Goal: Check status: Check status

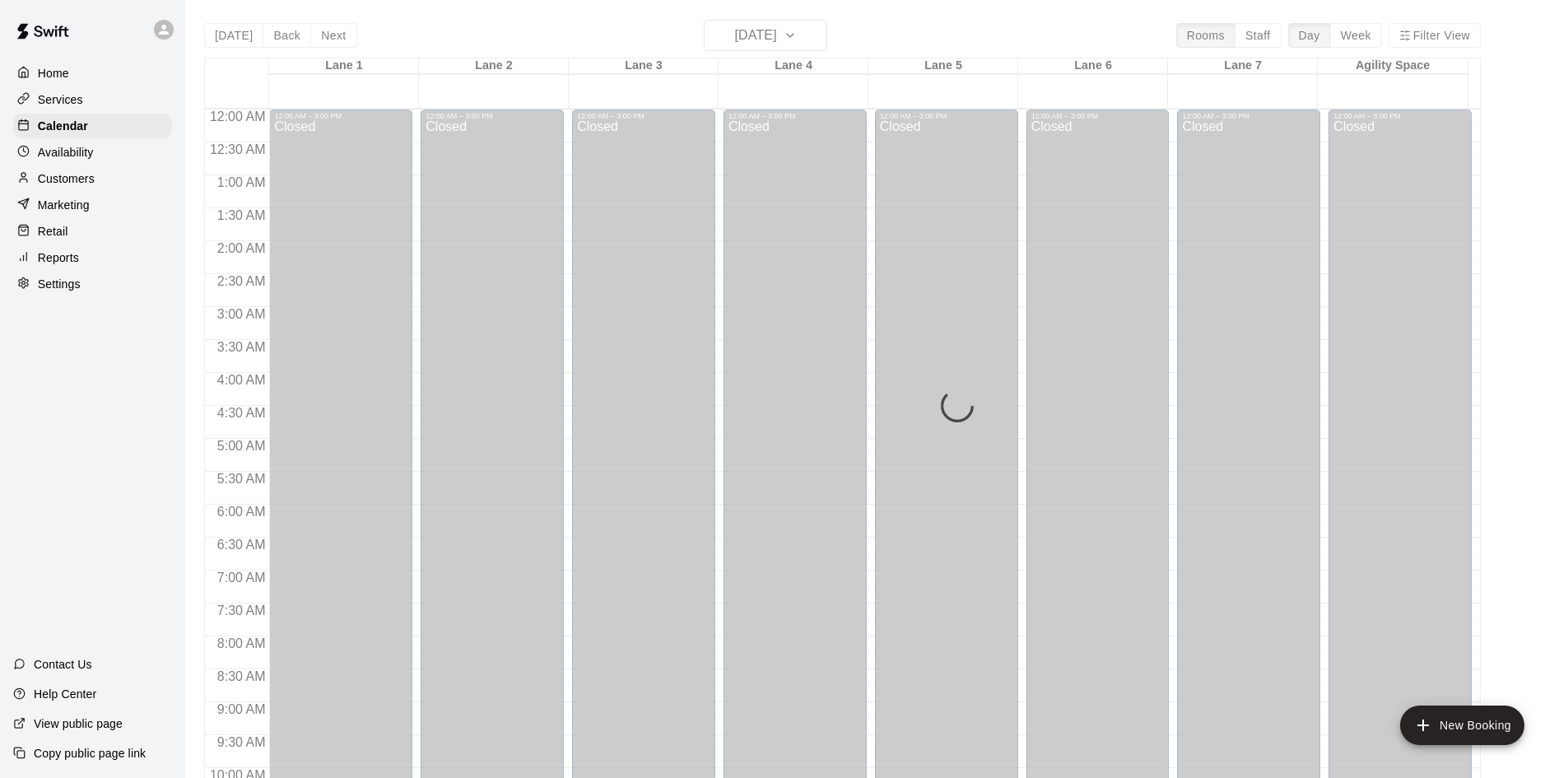
scroll to position [895, 0]
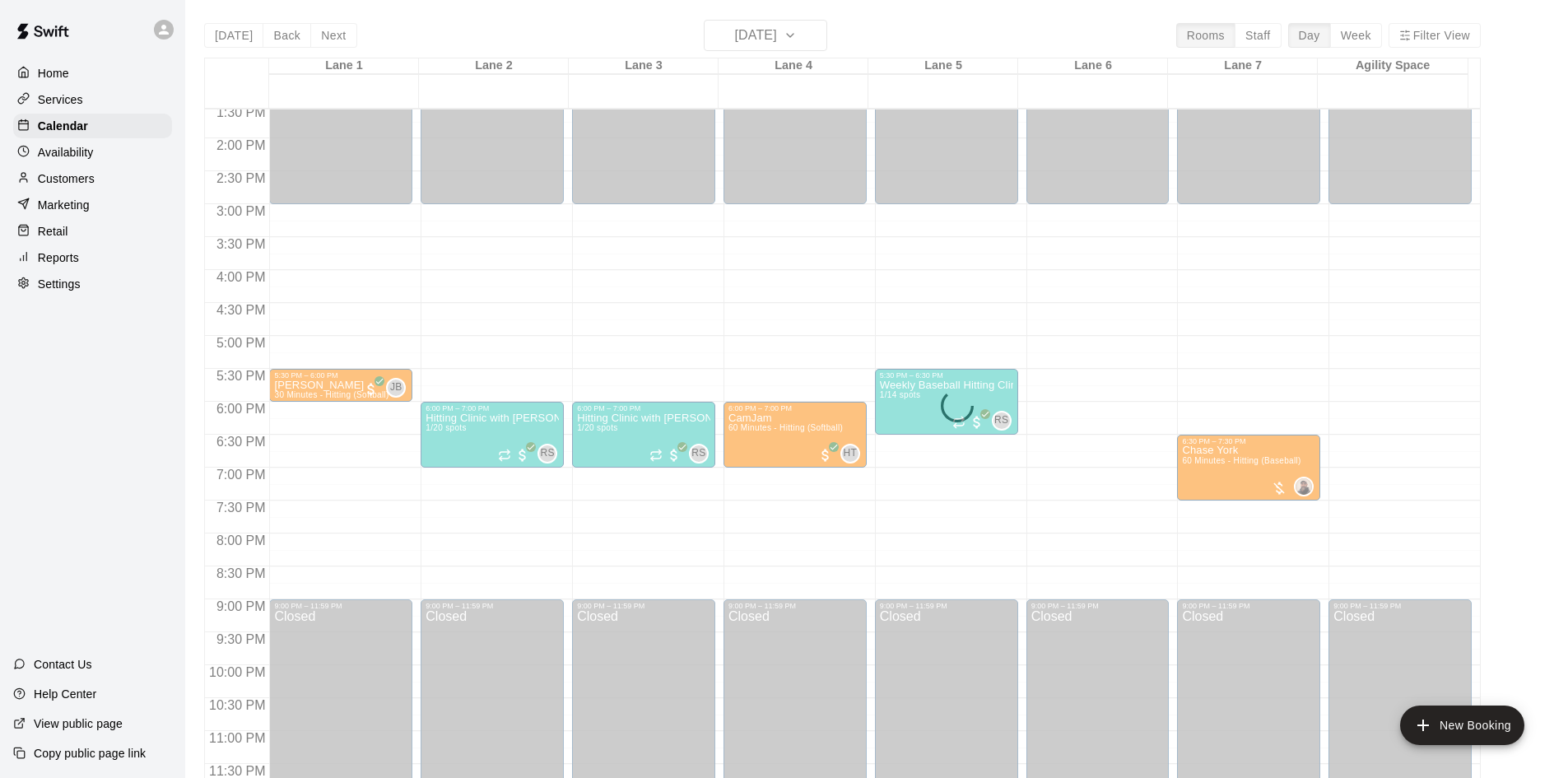
click at [822, 36] on div "Today Back Next Monday Sep 29 Rooms Staff Day Week Filter View Lane 1 29 Mon La…" at bounding box center [843, 409] width 1277 height 778
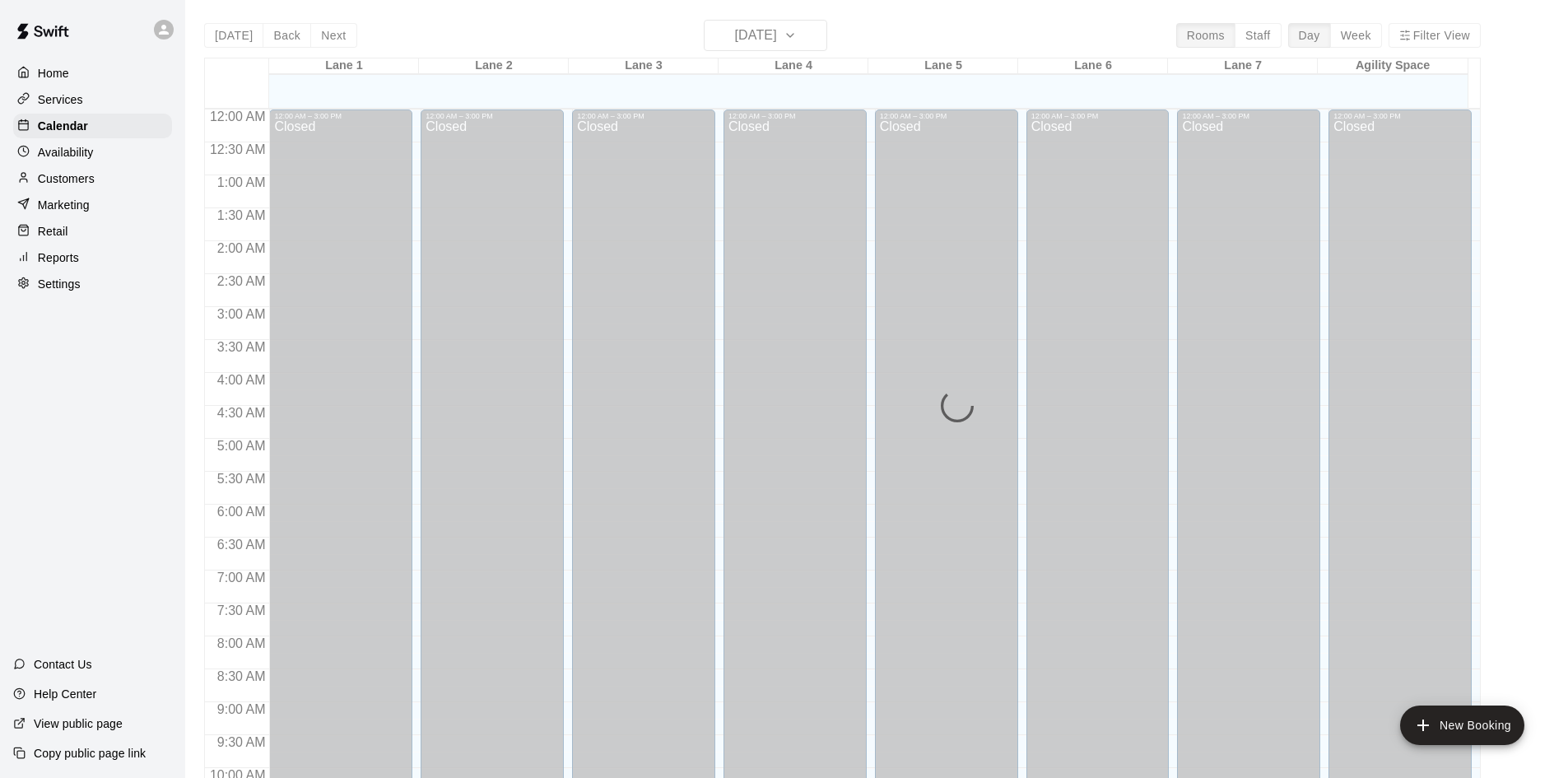
scroll to position [844, 0]
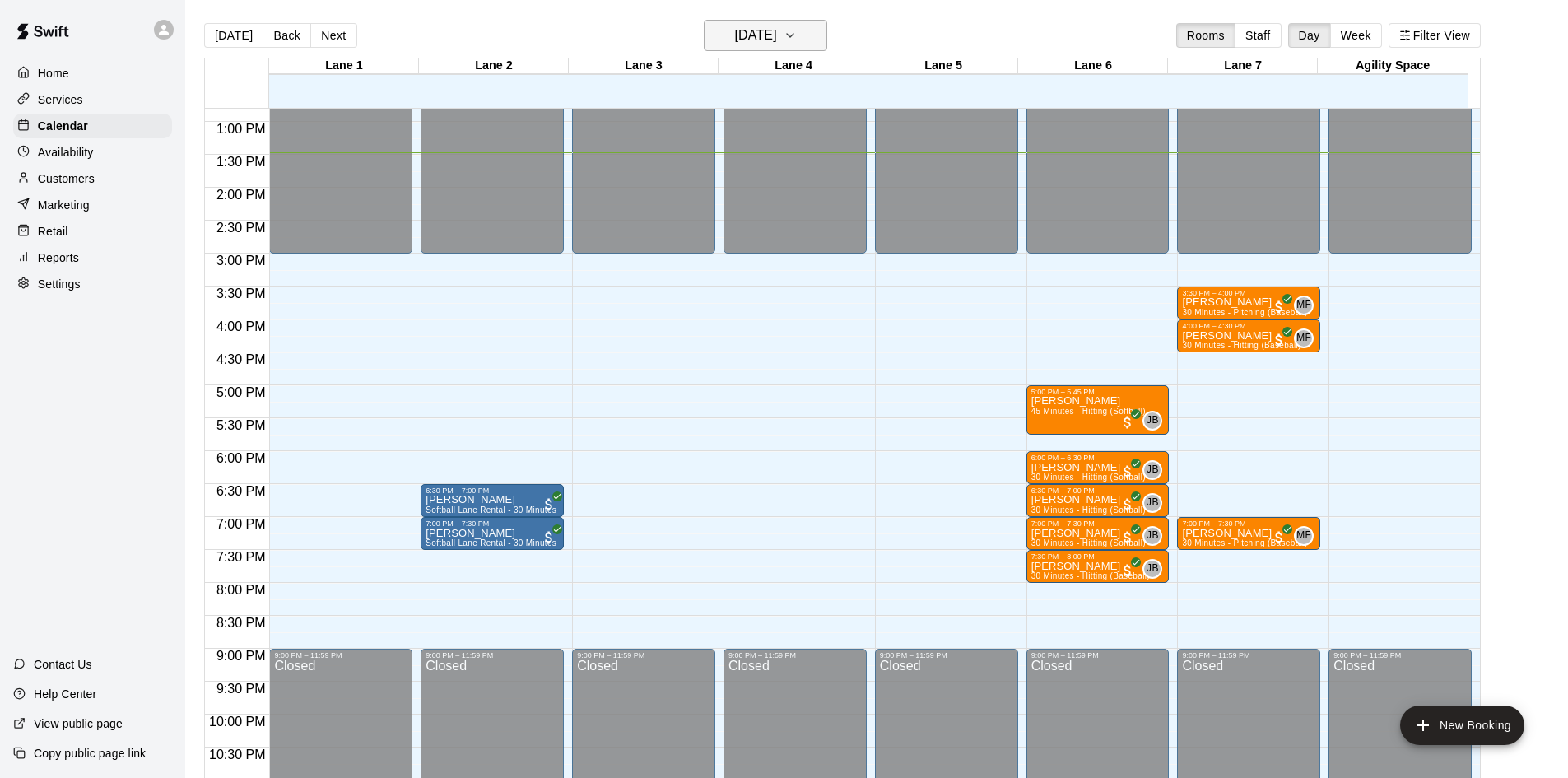
click at [797, 39] on icon "button" at bounding box center [789, 36] width 13 height 20
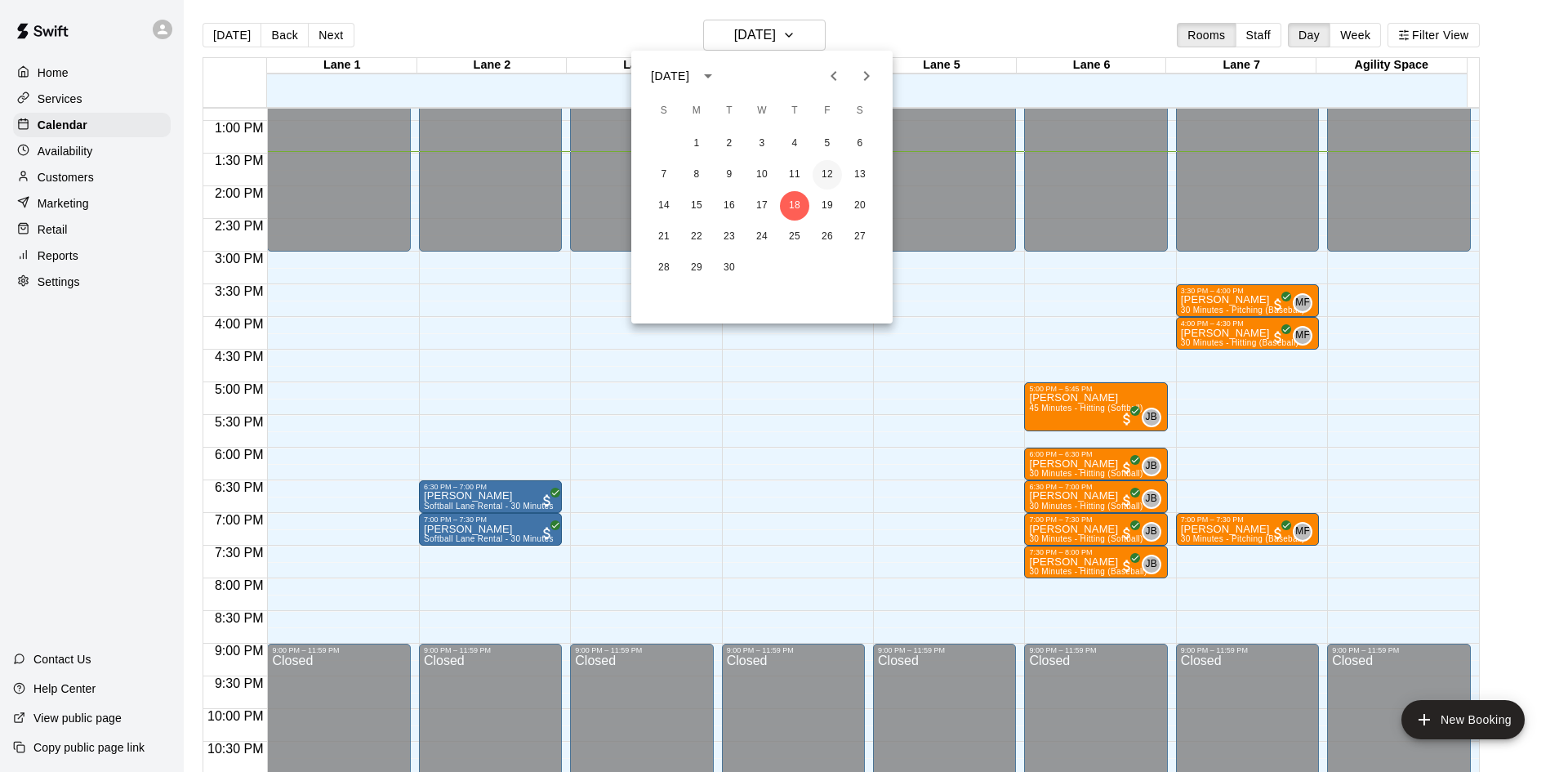
click at [828, 173] on button "12" at bounding box center [828, 175] width 30 height 30
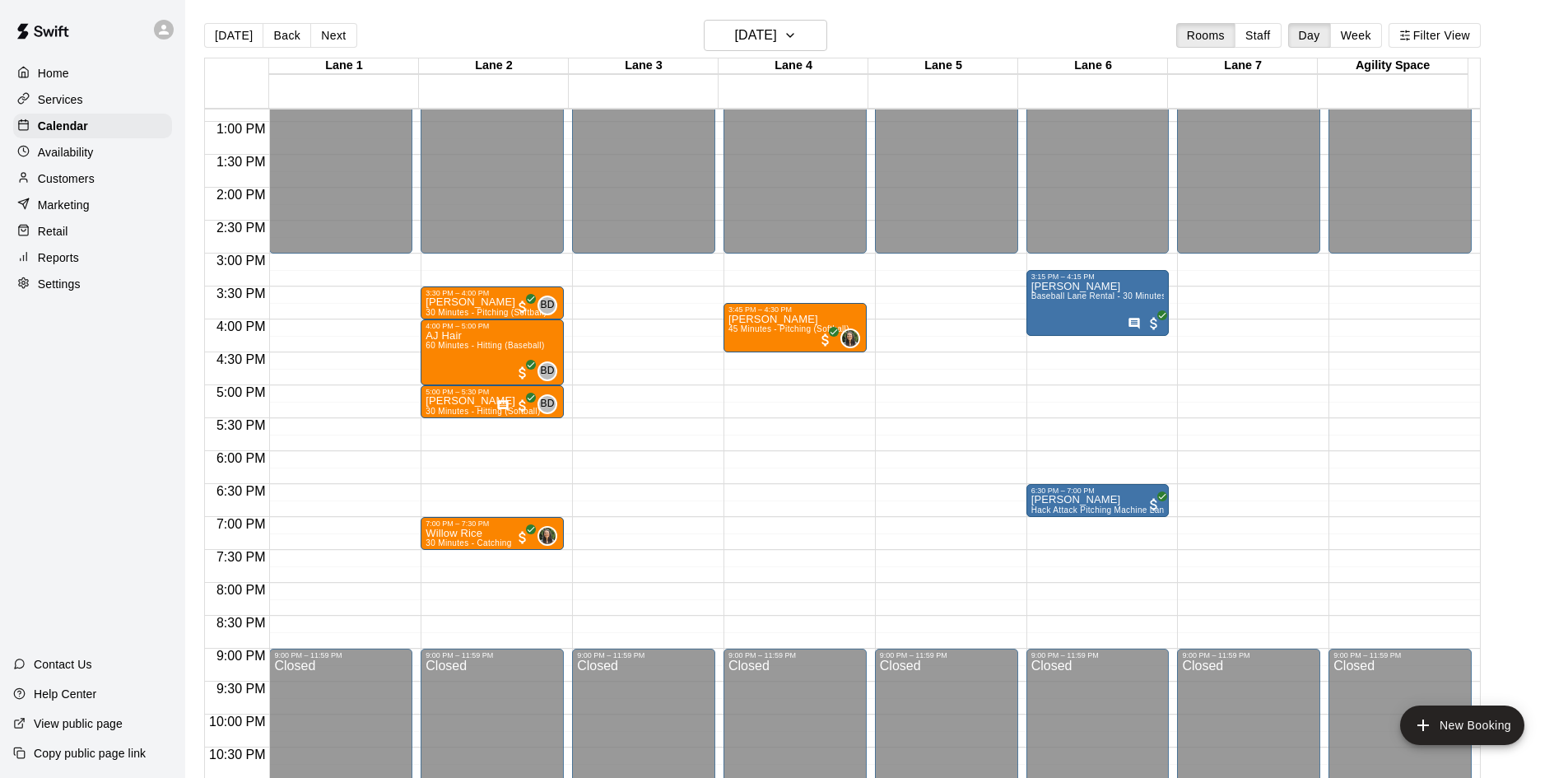
click at [329, 35] on button "Next" at bounding box center [333, 35] width 46 height 25
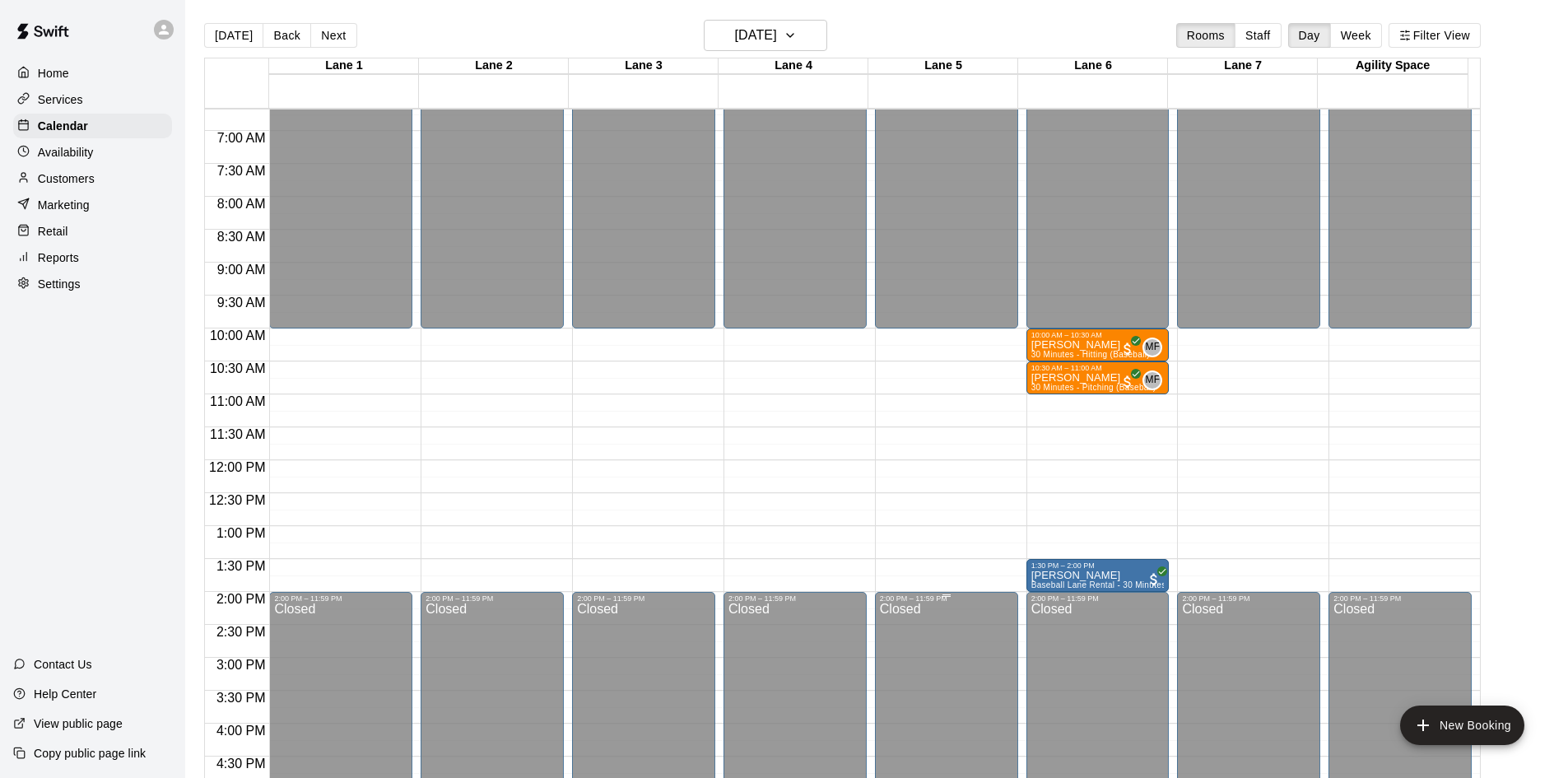
scroll to position [401, 0]
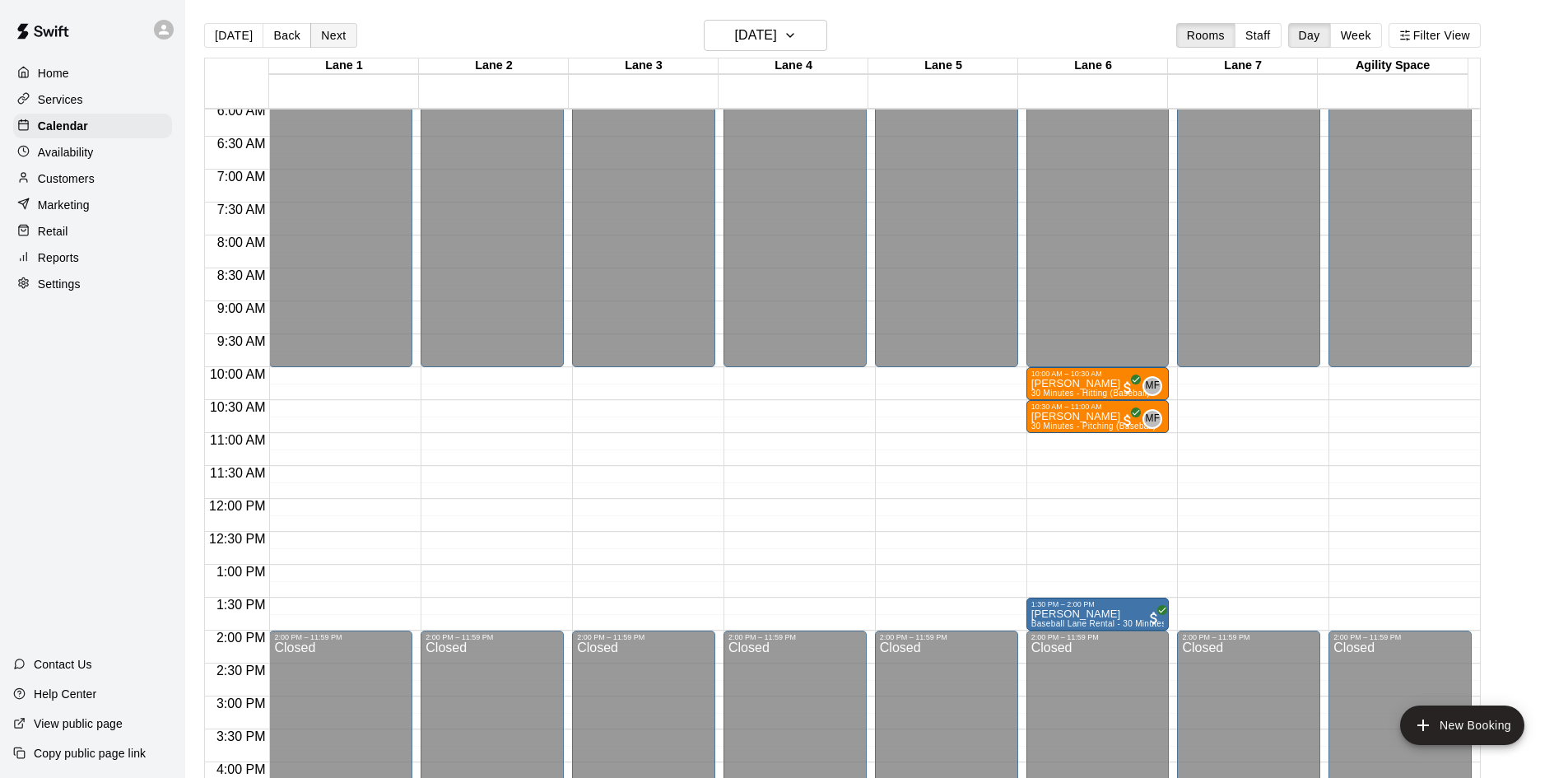
click at [338, 33] on button "Next" at bounding box center [333, 35] width 46 height 25
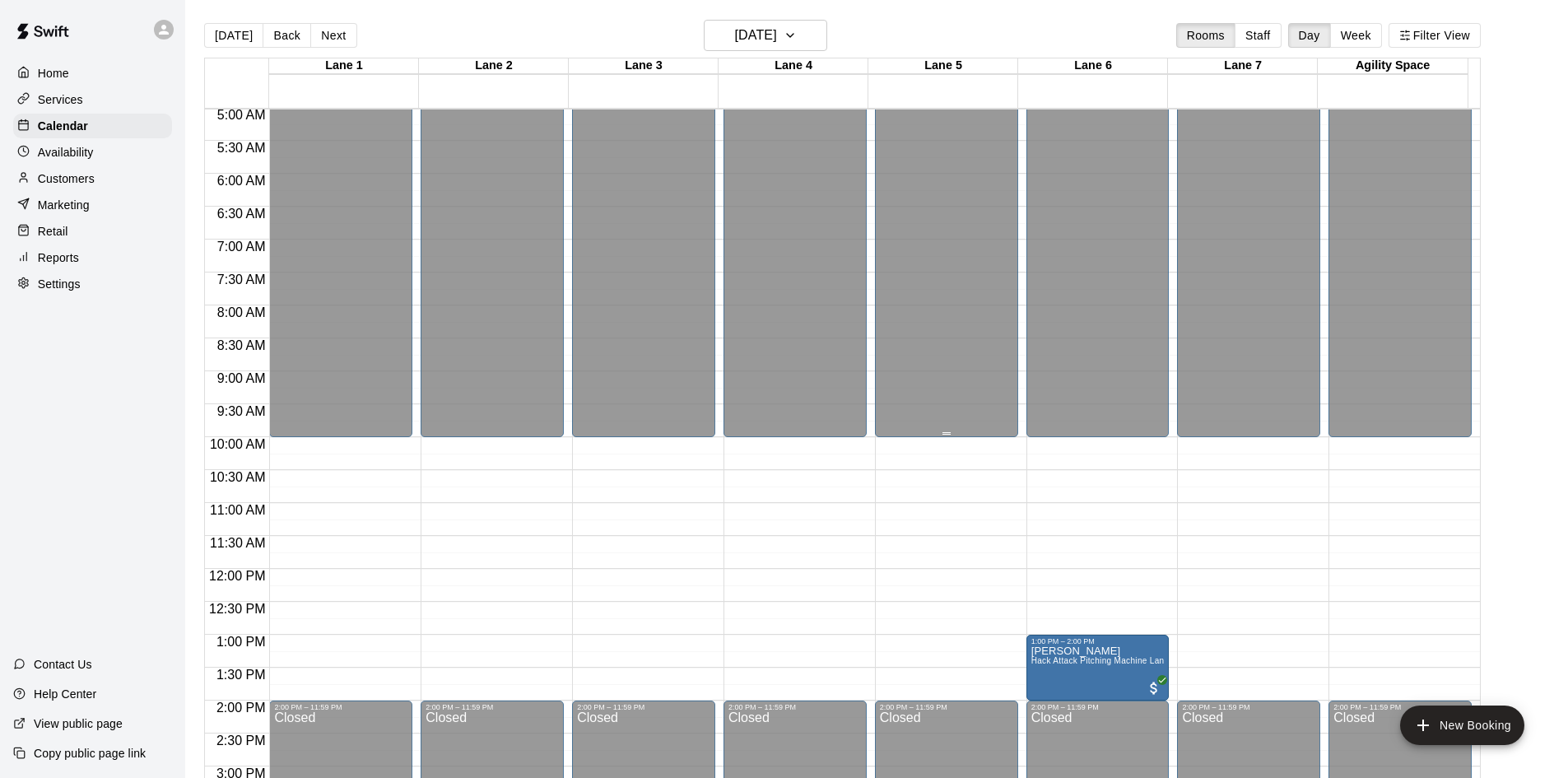
scroll to position [236, 0]
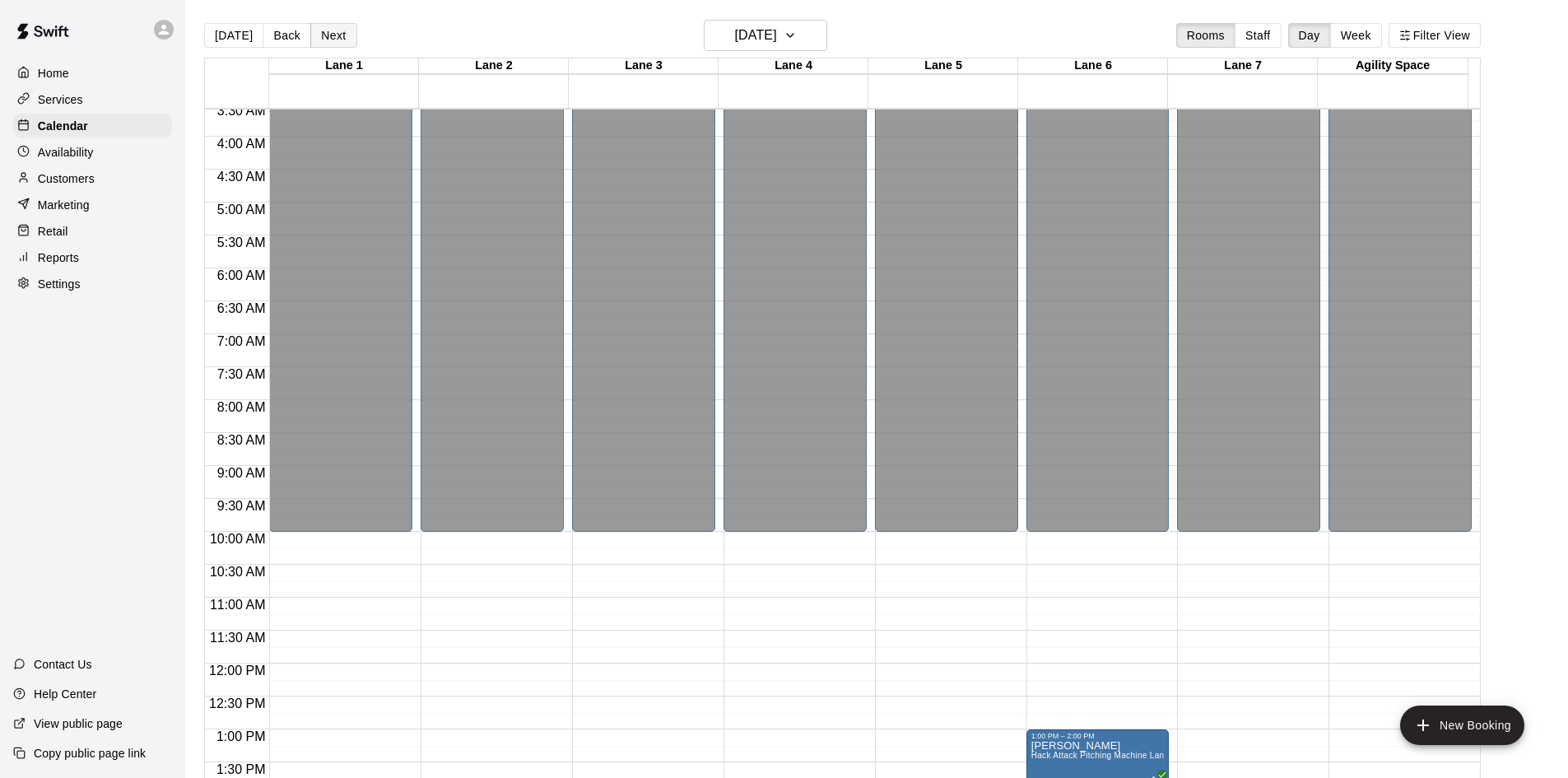
click at [330, 35] on button "Next" at bounding box center [333, 35] width 46 height 25
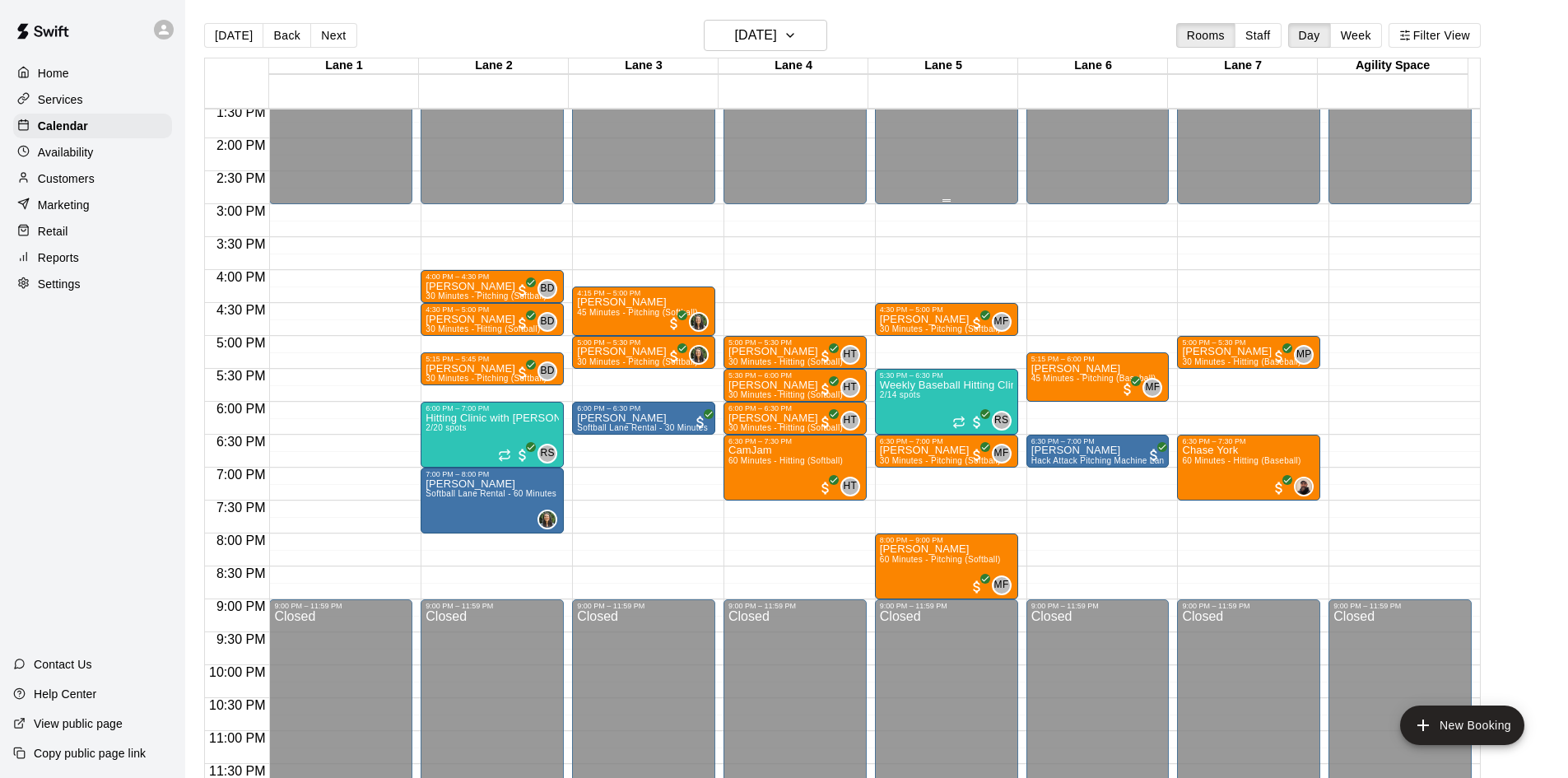
scroll to position [895, 0]
click at [797, 38] on icon "button" at bounding box center [789, 36] width 13 height 20
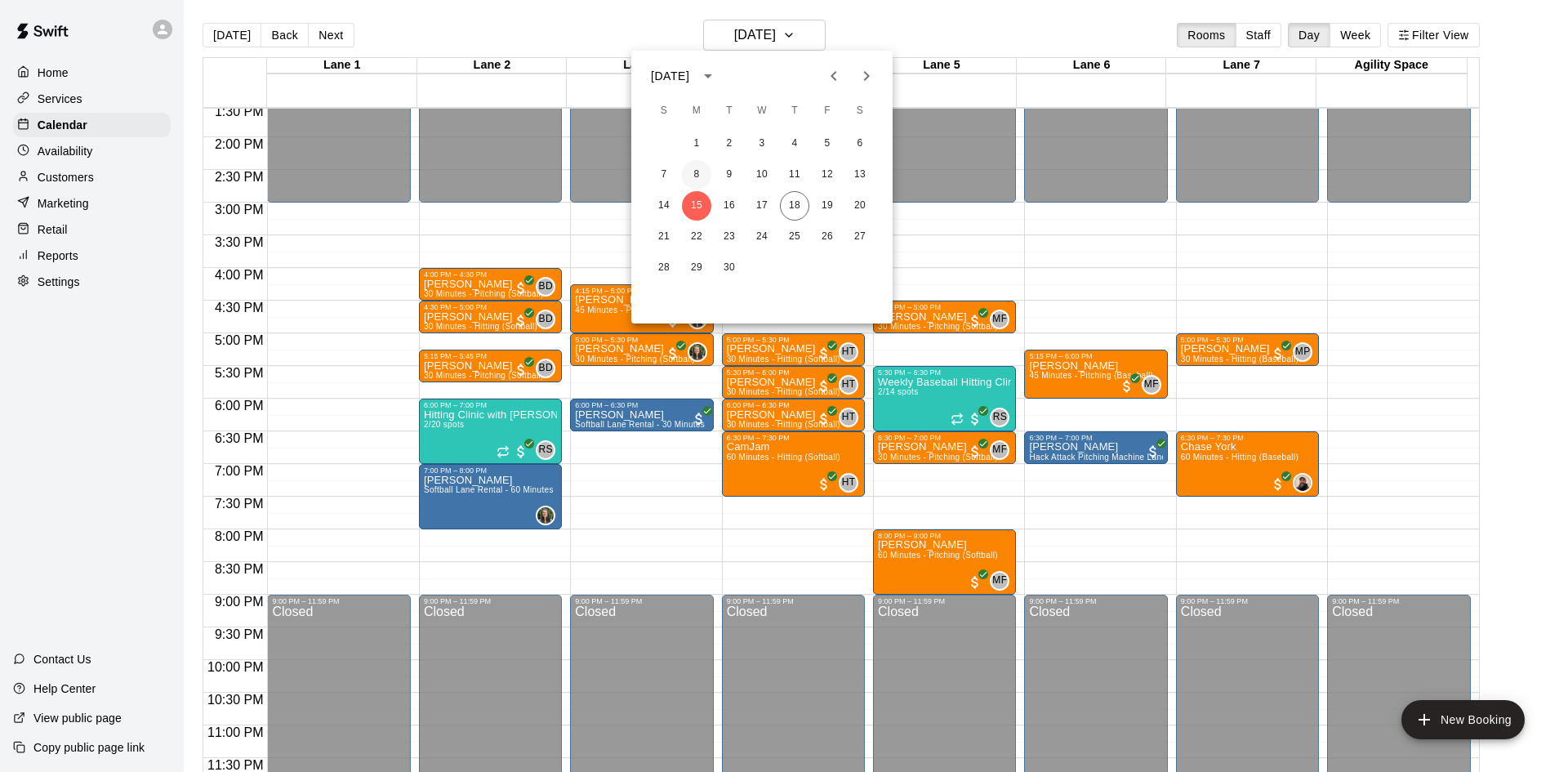
click at [700, 174] on button "8" at bounding box center [697, 175] width 30 height 30
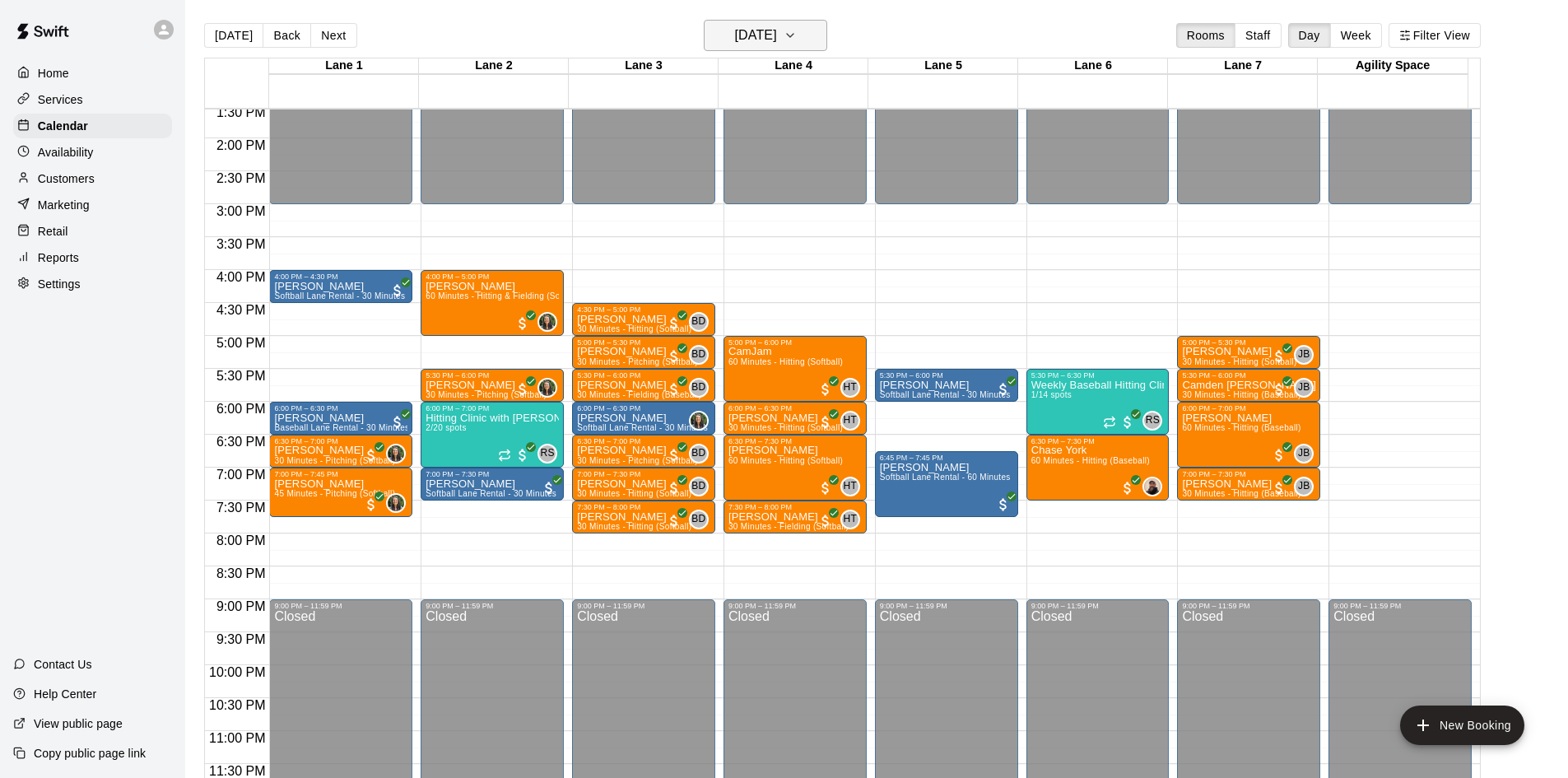
click at [827, 28] on button "[DATE]" at bounding box center [765, 35] width 124 height 31
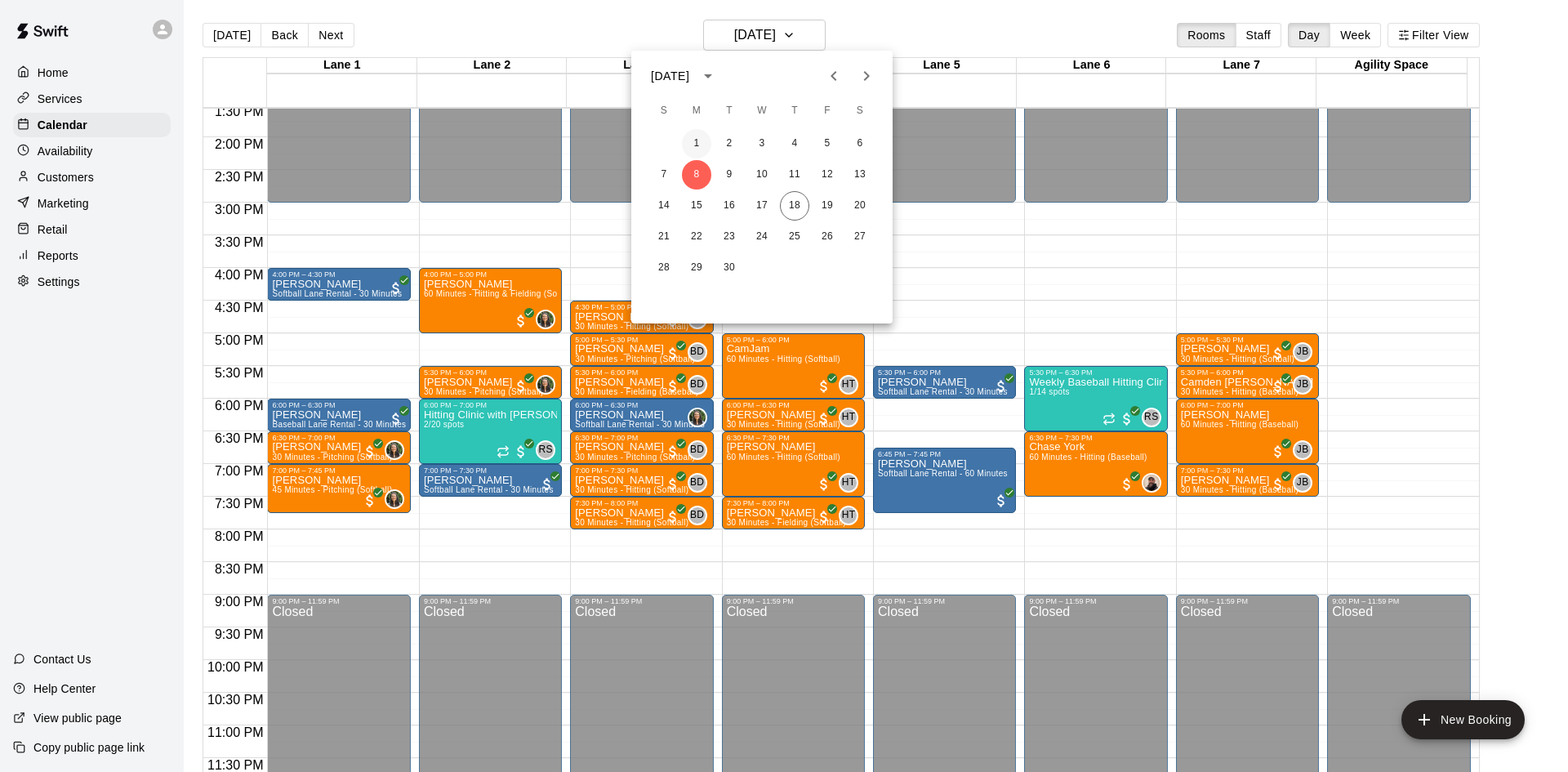
click at [696, 143] on button "1" at bounding box center [697, 144] width 30 height 30
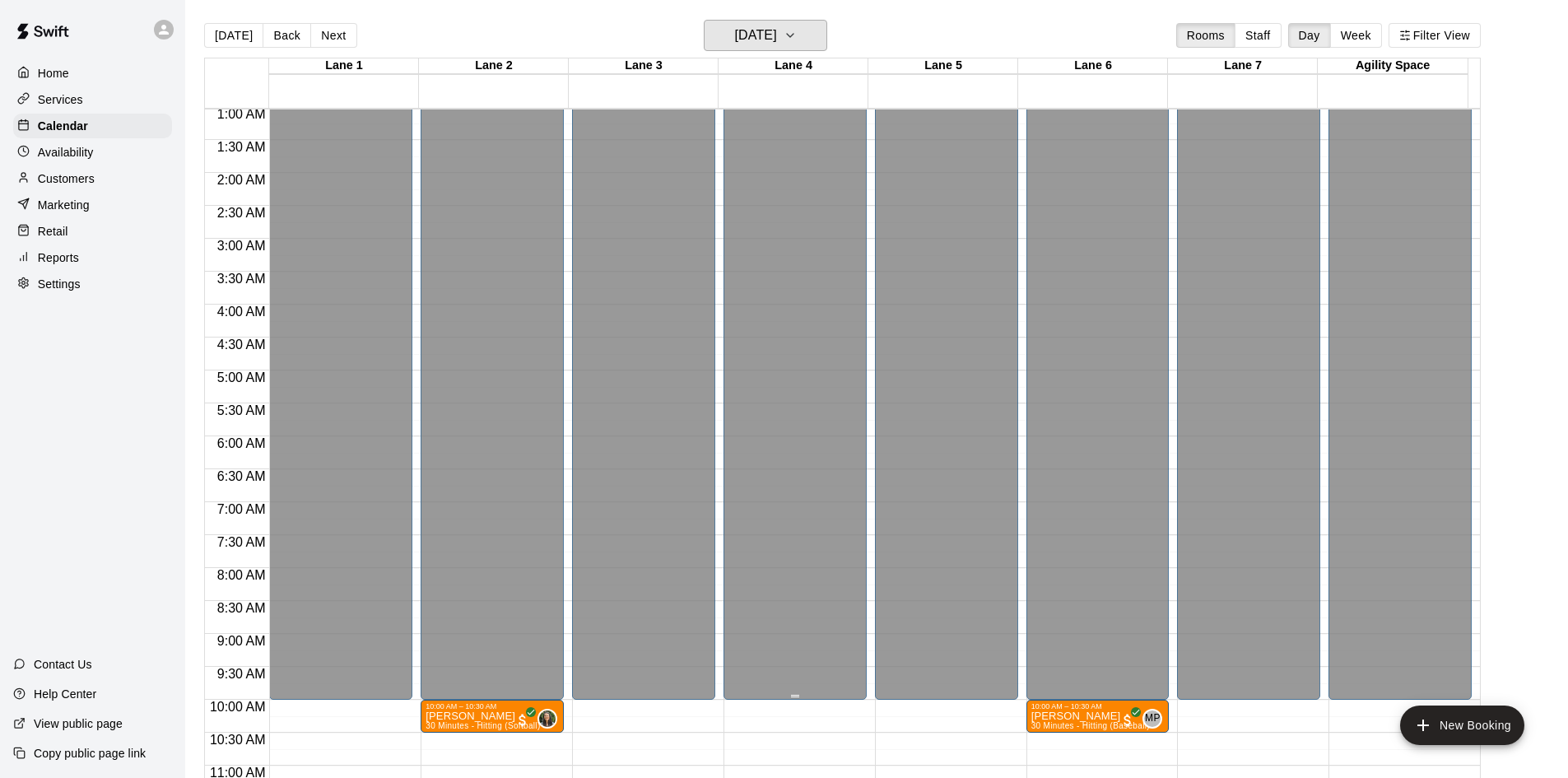
scroll to position [165, 0]
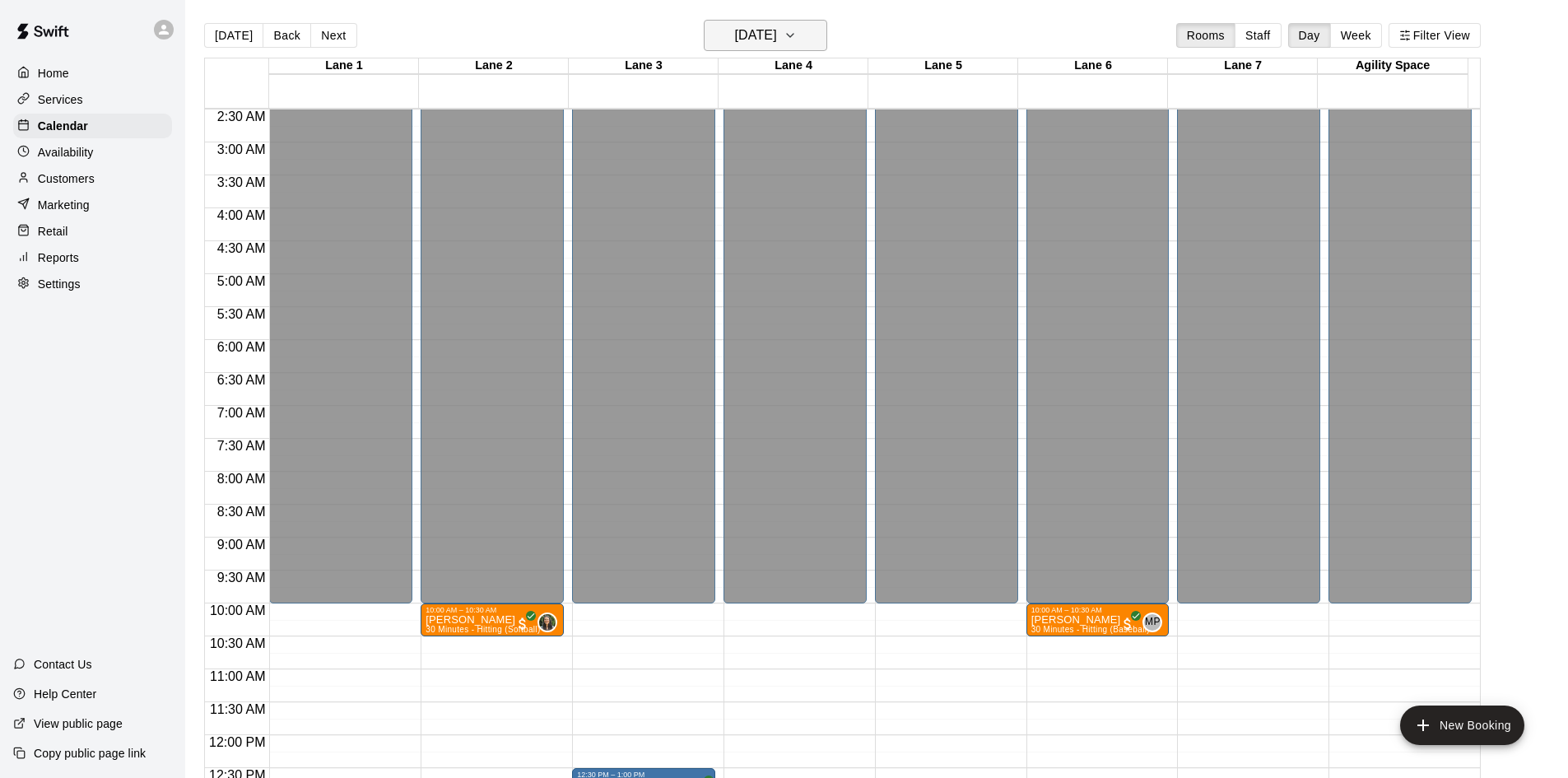
click at [797, 34] on icon "button" at bounding box center [789, 36] width 13 height 20
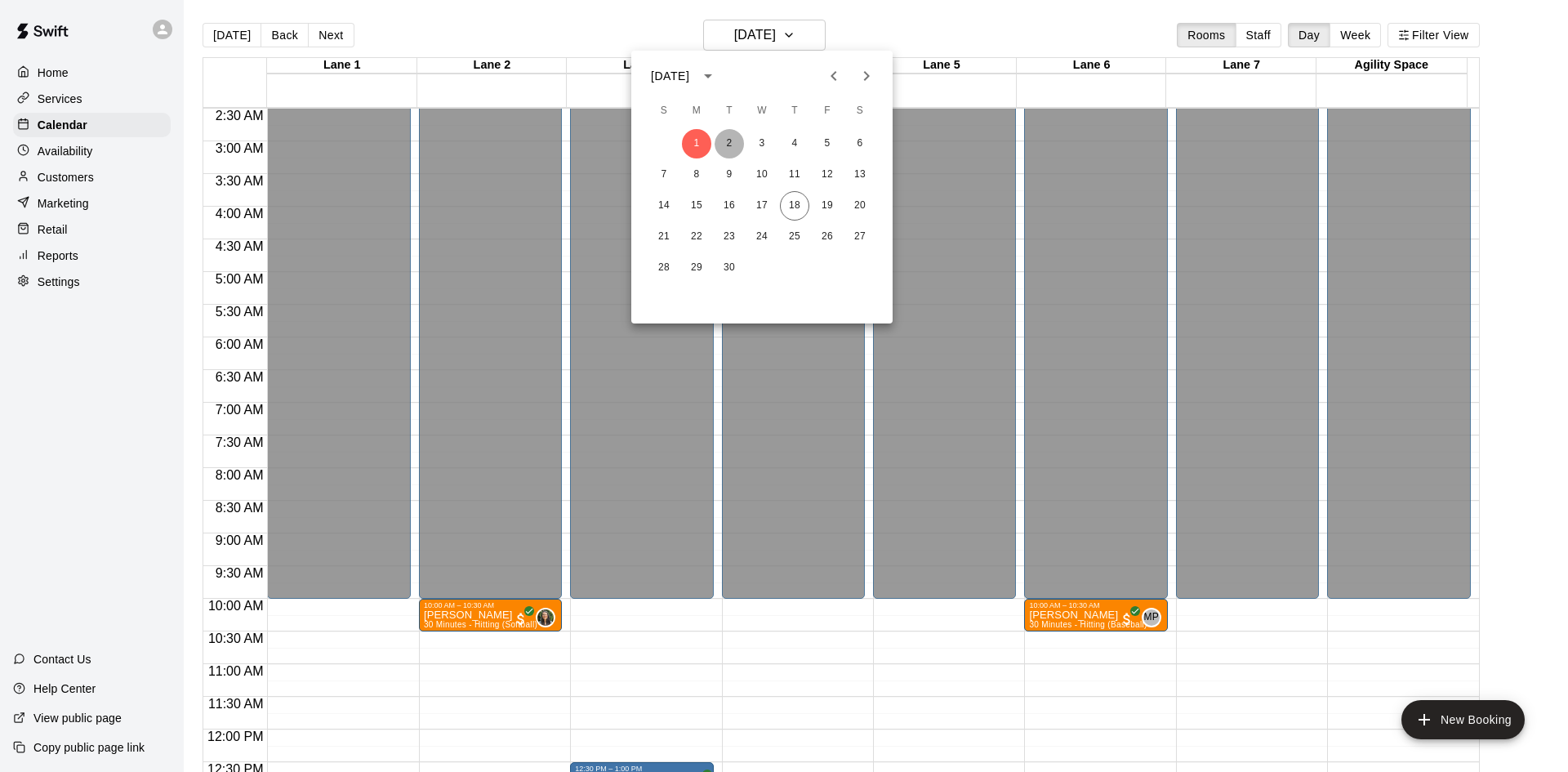
click at [733, 144] on button "2" at bounding box center [730, 144] width 30 height 30
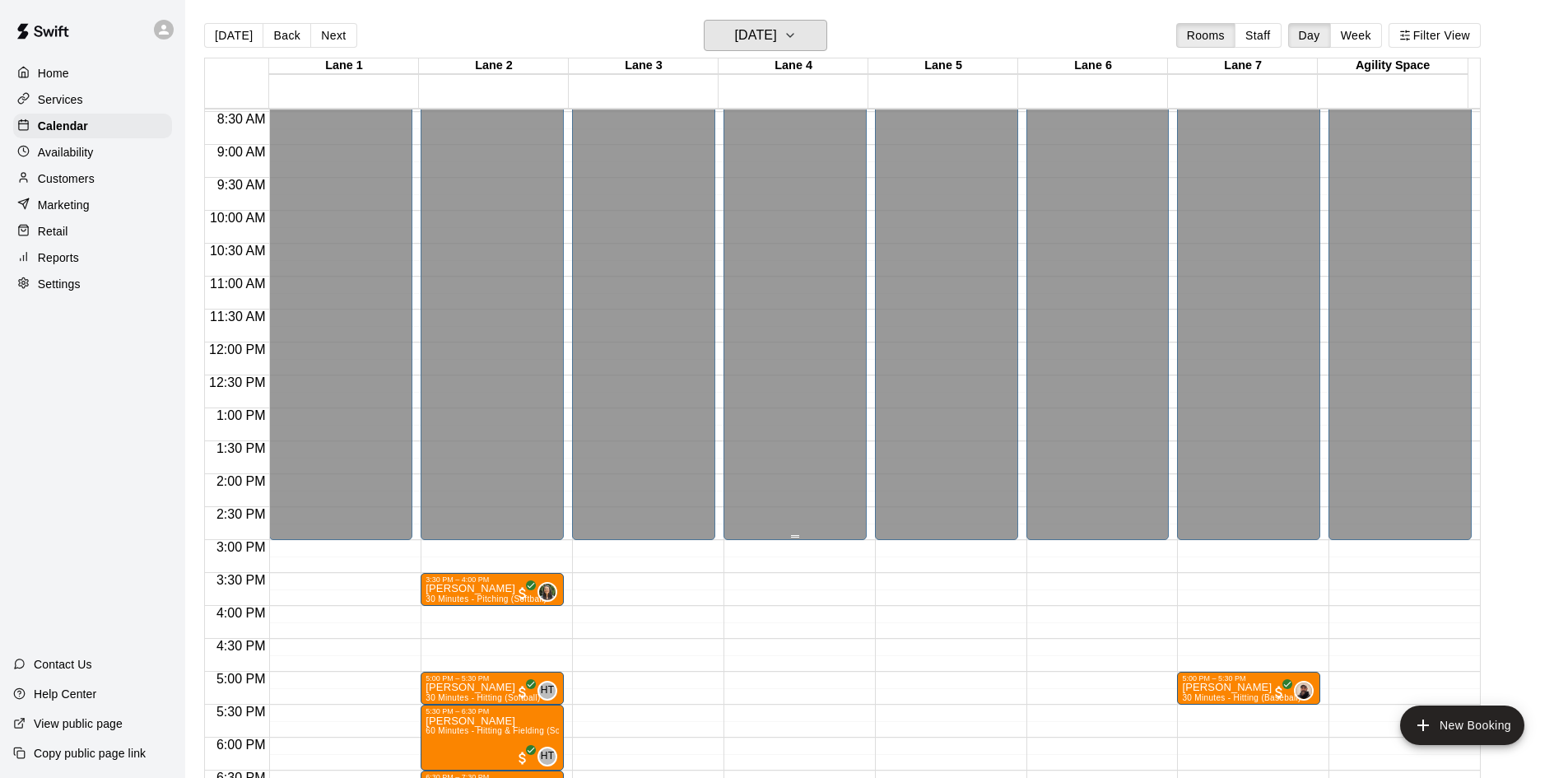
scroll to position [483, 0]
